Goal: Communication & Community: Answer question/provide support

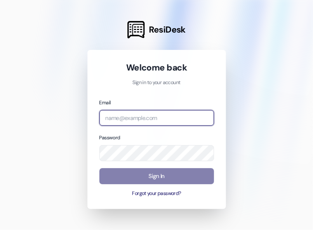
click at [122, 116] on input "email" at bounding box center [156, 118] width 115 height 16
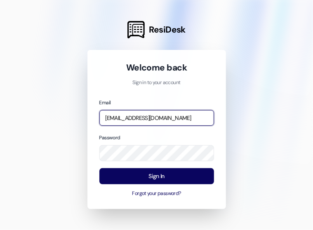
click at [122, 118] on input "[EMAIL_ADDRESS][DOMAIN_NAME]" at bounding box center [156, 118] width 115 height 16
drag, startPoint x: 139, startPoint y: 118, endPoint x: 86, endPoint y: 114, distance: 53.3
click at [86, 114] on div "ResiDesk Welcome back Sign in to your account Email [EMAIL_ADDRESS][DOMAIN_NAME…" at bounding box center [156, 115] width 313 height 230
type input "[EMAIL_ADDRESS][DOMAIN_NAME]"
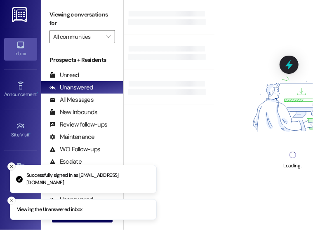
click at [10, 167] on icon "Close toast" at bounding box center [11, 166] width 5 height 5
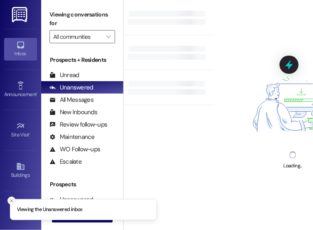
click at [11, 199] on icon "Close toast" at bounding box center [11, 200] width 5 height 5
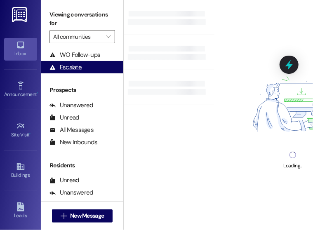
scroll to position [100, 0]
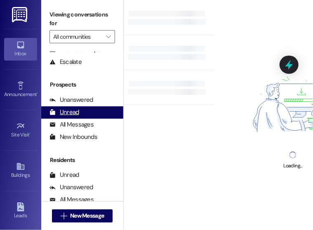
click at [77, 110] on div "Unread" at bounding box center [64, 112] width 30 height 9
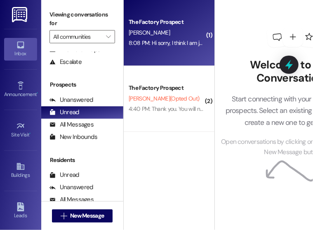
click at [198, 52] on div "The Factory Prospect [PERSON_NAME] 8:08 PM: Hi sorry, I think I am just going t…" at bounding box center [169, 33] width 91 height 66
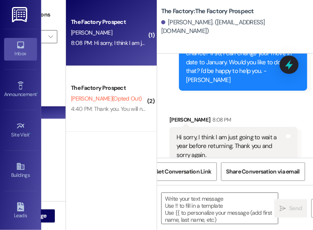
scroll to position [951, 0]
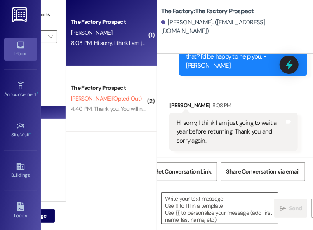
click at [206, 206] on textarea at bounding box center [219, 208] width 116 height 31
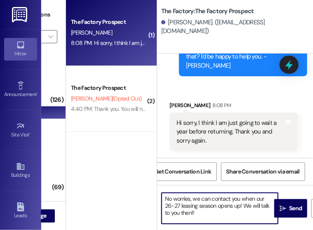
type textarea "No worries, we can contact you when our 26-27 leasing season opens up! We will …"
drag, startPoint x: 193, startPoint y: 215, endPoint x: 158, endPoint y: 199, distance: 38.5
click at [158, 199] on div "No worries, we can contact you when our 26-27 leasing season opens up! We will …" at bounding box center [215, 208] width 117 height 32
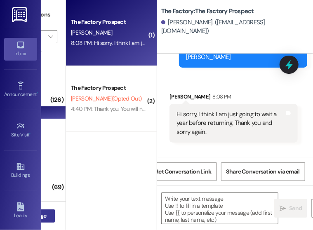
click at [47, 214] on span "New Message" at bounding box center [29, 215] width 37 height 9
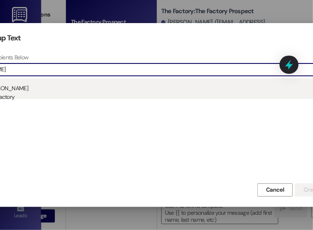
type input "[PERSON_NAME]"
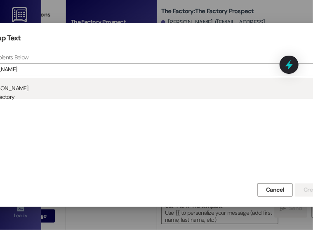
click at [135, 91] on div "Prospect: [PERSON_NAME] Property: The Factory" at bounding box center [157, 89] width 389 height 23
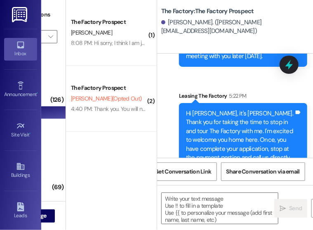
scroll to position [359, 0]
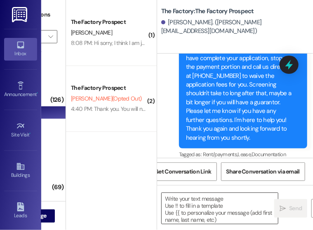
click at [201, 211] on textarea at bounding box center [219, 208] width 116 height 31
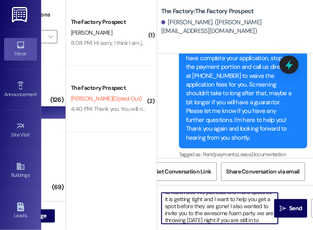
scroll to position [28, 0]
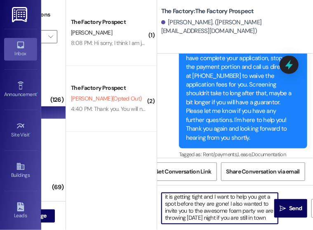
type textarea "Hey [PERSON_NAME]! It's Abi. If you need any help with the application please d…"
click at [181, 202] on textarea "Hey [PERSON_NAME]! It's Abi. If you need any help with the application please d…" at bounding box center [219, 208] width 116 height 31
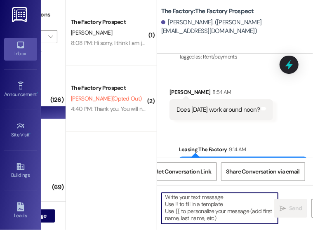
scroll to position [123, 0]
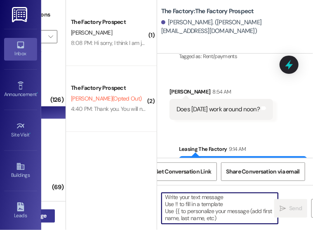
click at [54, 209] on button " New Message" at bounding box center [24, 215] width 61 height 13
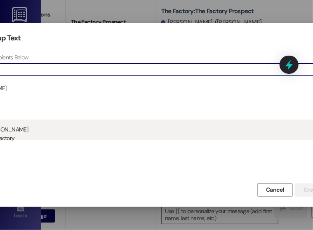
type input "crane"
click at [45, 131] on div "Prospect: [PERSON_NAME] Property: The Factory" at bounding box center [157, 130] width 389 height 23
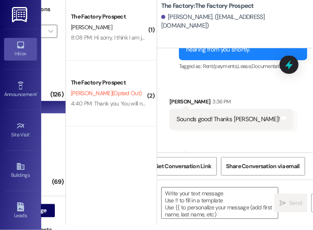
scroll to position [1893, 0]
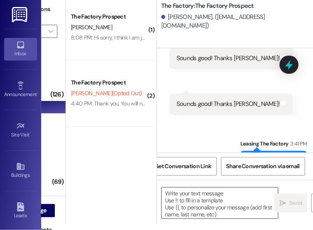
click at [190, 199] on textarea at bounding box center [219, 202] width 116 height 31
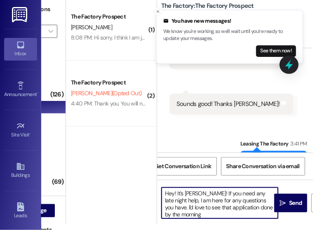
type textarea "Hey! It's [PERSON_NAME]! If you need any late night help, I am here for any que…"
click at [197, 206] on textarea "Hey! It's [PERSON_NAME]! If you need any late night help, I am here for any que…" at bounding box center [219, 202] width 116 height 31
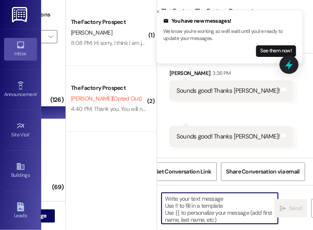
scroll to position [1836, 0]
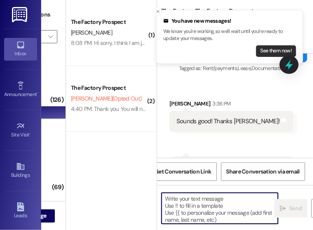
click at [273, 54] on button "See them now!" at bounding box center [276, 51] width 40 height 12
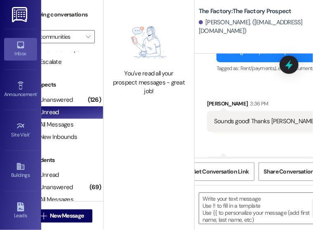
scroll to position [0, 0]
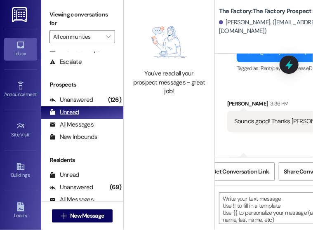
click at [75, 114] on div "Unread" at bounding box center [64, 112] width 30 height 9
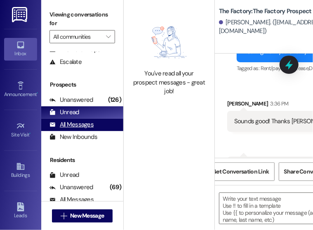
click at [79, 126] on div "All Messages" at bounding box center [71, 124] width 44 height 9
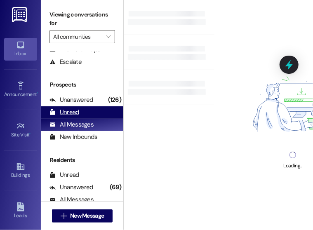
click at [70, 112] on div "Unread" at bounding box center [64, 112] width 30 height 9
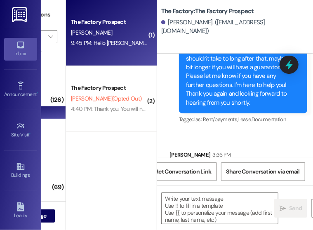
scroll to position [1836, 0]
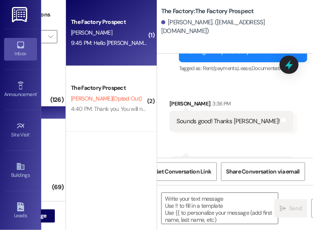
click at [119, 49] on div "The Factory Prospect [PERSON_NAME] 9:45 PM: Hello [PERSON_NAME], yes I was tryi…" at bounding box center [111, 33] width 91 height 66
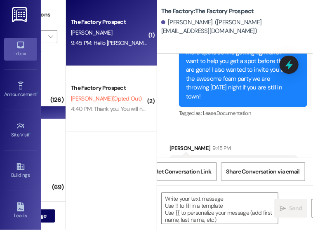
scroll to position [575, 0]
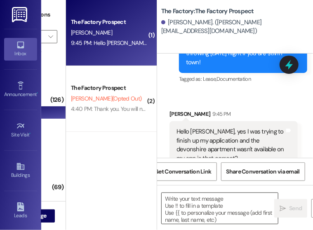
click at [202, 207] on textarea at bounding box center [219, 208] width 116 height 31
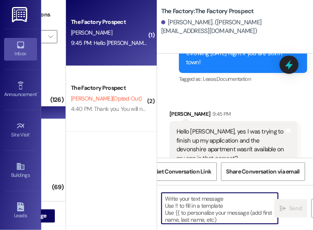
click at [210, 207] on textarea at bounding box center [219, 208] width 116 height 31
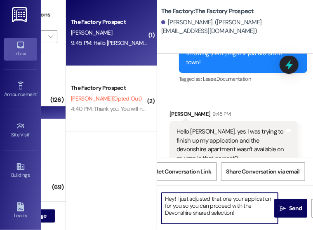
click at [191, 198] on textarea "Hey! I just sdjusted that one your application for you so you can proceed with …" at bounding box center [219, 208] width 116 height 31
type textarea "Hey! I just adjusted that one your application for you so you can proceed with …"
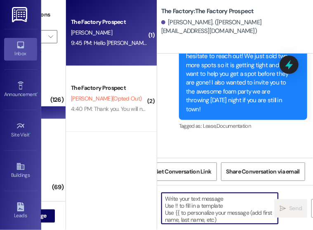
scroll to position [650, 0]
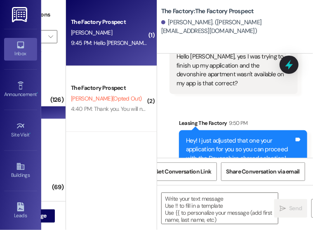
click at [218, 136] on div "Hey! I just adjusted that one your application for you so you can proceed with …" at bounding box center [240, 149] width 108 height 26
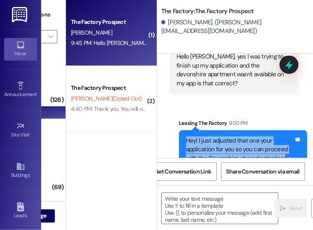
click at [218, 136] on div "Hey! I just adjusted that one your application for you so you can proceed with …" at bounding box center [240, 149] width 108 height 26
copy div "Hey! I just adjusted that one your application for you so you can proceed with …"
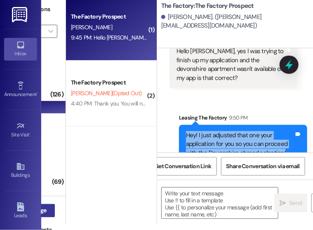
click at [50, 204] on button " New Message" at bounding box center [24, 210] width 61 height 13
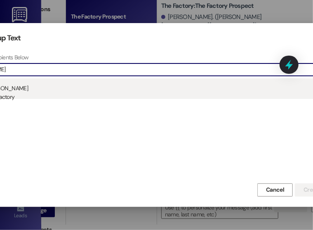
type input "[PERSON_NAME]"
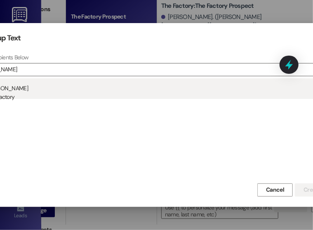
click at [59, 86] on div "Prospect: [PERSON_NAME] Property: The Factory" at bounding box center [157, 89] width 389 height 23
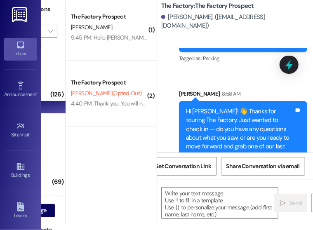
scroll to position [508, 0]
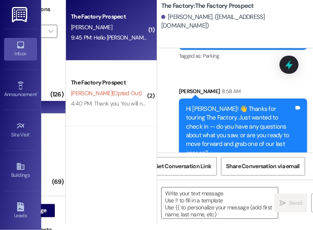
click at [99, 33] on div "9:45 PM: Hello [PERSON_NAME], yes I was trying to finish up my application and …" at bounding box center [109, 38] width 78 height 10
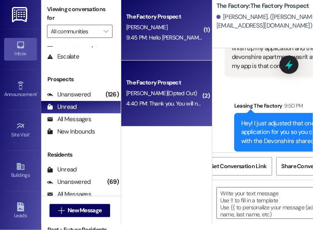
scroll to position [6, 0]
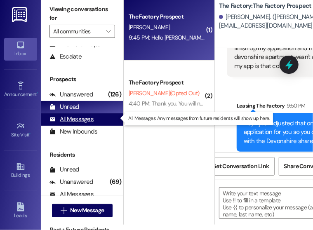
click at [69, 124] on div "All Messages (undefined)" at bounding box center [82, 119] width 82 height 12
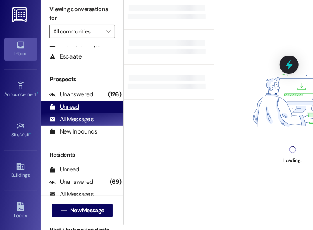
click at [61, 108] on div "Unread" at bounding box center [64, 107] width 30 height 9
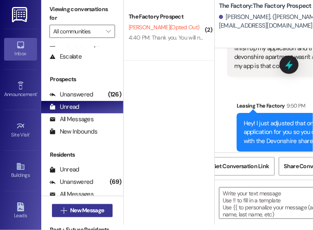
click at [95, 209] on span "New Message" at bounding box center [87, 210] width 34 height 9
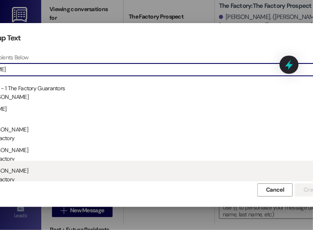
type input "[PERSON_NAME]"
click at [90, 169] on div "Prospect: [PERSON_NAME] Property: The Factory" at bounding box center [157, 172] width 389 height 23
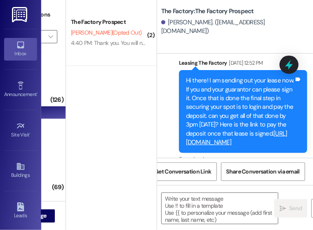
scroll to position [96, 0]
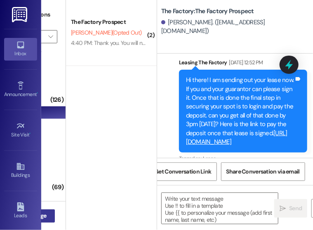
click at [46, 211] on span "New Message" at bounding box center [29, 215] width 34 height 9
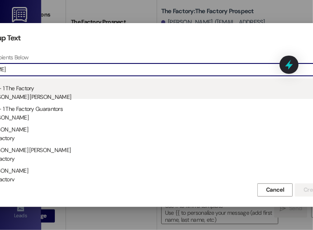
type input "[PERSON_NAME]"
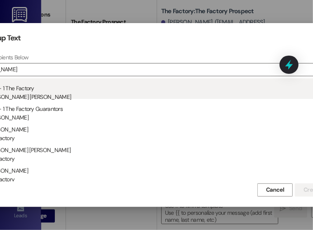
click at [103, 91] on div "Unit: B~202~D - 1 The Factory Residents: [PERSON_NAME] [PERSON_NAME]" at bounding box center [157, 89] width 389 height 23
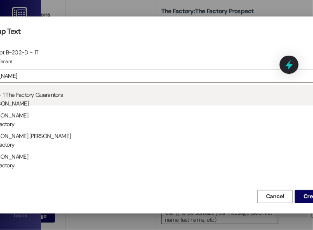
click at [177, 92] on div "Unit: B~202~D - 1 The Factory Guarantors Residents: [PERSON_NAME]" at bounding box center [157, 96] width 389 height 23
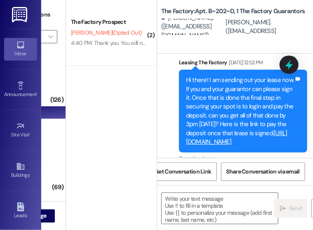
scroll to position [0, 0]
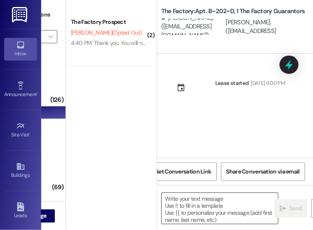
click at [209, 204] on textarea at bounding box center [219, 208] width 116 height 31
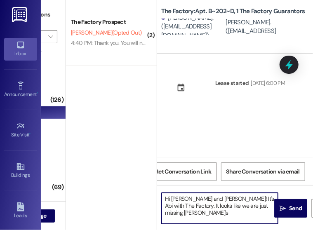
click at [211, 198] on textarea "Hi [PERSON_NAME] and [PERSON_NAME]! It's Abi with The Factory. It looks like we…" at bounding box center [219, 208] width 116 height 31
click at [211, 199] on textarea "Hi [PERSON_NAME] and [PERSON_NAME]! It's Abi with The Factory. It looks like we…" at bounding box center [219, 208] width 116 height 31
drag, startPoint x: 213, startPoint y: 199, endPoint x: 189, endPoint y: 199, distance: 23.5
click at [189, 199] on textarea "Hi [PERSON_NAME] and [PERSON_NAME]! It's Abi with The Factory. It looks like we…" at bounding box center [219, 208] width 116 height 31
click at [228, 207] on textarea "Hi [PERSON_NAME]! It's Abi with The Factory. It looks like we are just missing …" at bounding box center [219, 208] width 116 height 31
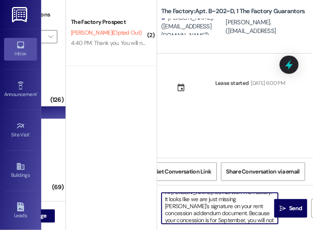
scroll to position [14, 0]
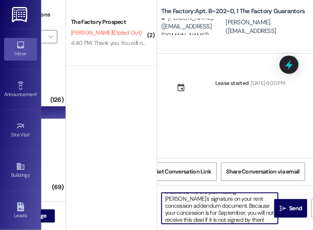
click at [225, 211] on textarea "Hi [PERSON_NAME]! It's Abi with The Factory. It looks like we are just missing …" at bounding box center [219, 208] width 116 height 31
type textarea "Hi [PERSON_NAME]! It's Abi with The Factory. It looks like we are just missing …"
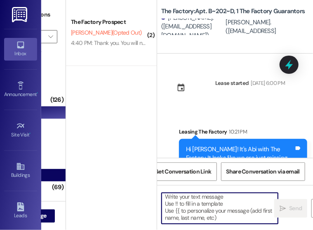
scroll to position [2, 0]
click at [212, 148] on div "Hi [PERSON_NAME]! It's Abi with The Factory. It looks like we are just missing …" at bounding box center [240, 185] width 108 height 80
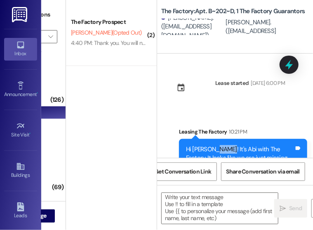
click at [212, 148] on div "Hi [PERSON_NAME]! It's Abi with The Factory. It looks like we are just missing …" at bounding box center [240, 185] width 108 height 80
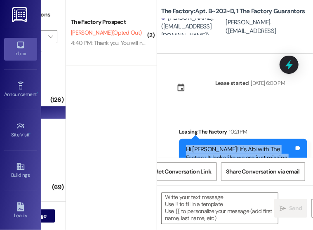
click at [212, 148] on div "Hi [PERSON_NAME]! It's Abi with The Factory. It looks like we are just missing …" at bounding box center [240, 185] width 108 height 80
copy div "Hi [PERSON_NAME]! It's Abi with The Factory. It looks like we are just missing …"
click at [48, 211] on span "New Message" at bounding box center [29, 215] width 37 height 9
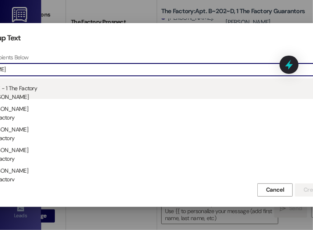
type input "[PERSON_NAME]"
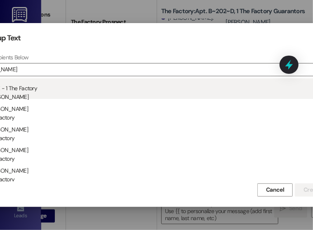
click at [86, 93] on div "Residents: [PERSON_NAME]" at bounding box center [157, 97] width 389 height 9
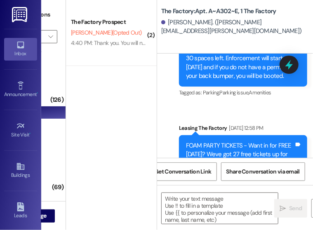
scroll to position [6, 58]
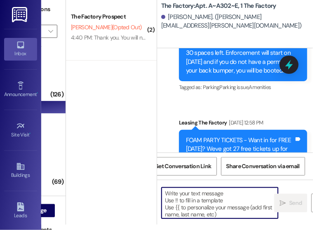
click at [196, 206] on textarea at bounding box center [219, 202] width 116 height 31
paste textarea "Hi [PERSON_NAME]! It's Abi with The Factory. It looks like we are just missing …"
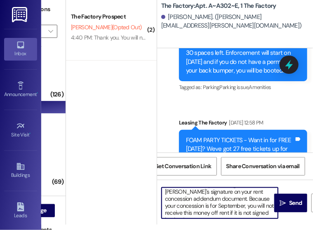
scroll to position [0, 0]
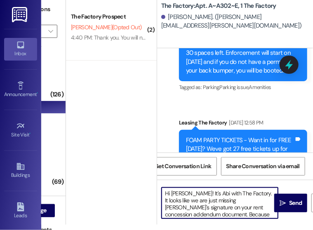
click at [180, 191] on textarea "Hi [PERSON_NAME]! It's Abi with The Factory. It looks like we are just missing …" at bounding box center [219, 202] width 116 height 31
click at [220, 199] on textarea "Hi [PERSON_NAME]! It's Abi with The Factory. It looks like we are just missing …" at bounding box center [219, 202] width 116 height 31
click at [218, 199] on textarea "Hi [PERSON_NAME]! It's Abi with The Factory. It looks like we are just missing …" at bounding box center [219, 202] width 116 height 31
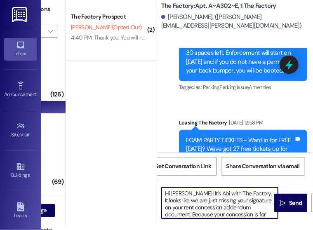
click at [257, 199] on textarea "Hi [PERSON_NAME]! It's Abi with The Factory. It looks like we are just missing …" at bounding box center [219, 202] width 116 height 31
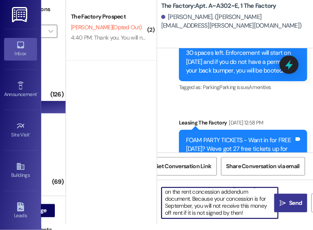
type textarea "Hi [PERSON_NAME]! It's Abi with The Factory. It looks like we are just missing …"
click at [297, 206] on span "Send" at bounding box center [295, 203] width 13 height 9
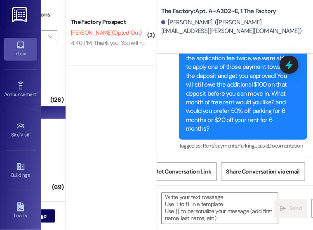
scroll to position [10832, 0]
